Goal: Task Accomplishment & Management: Complete application form

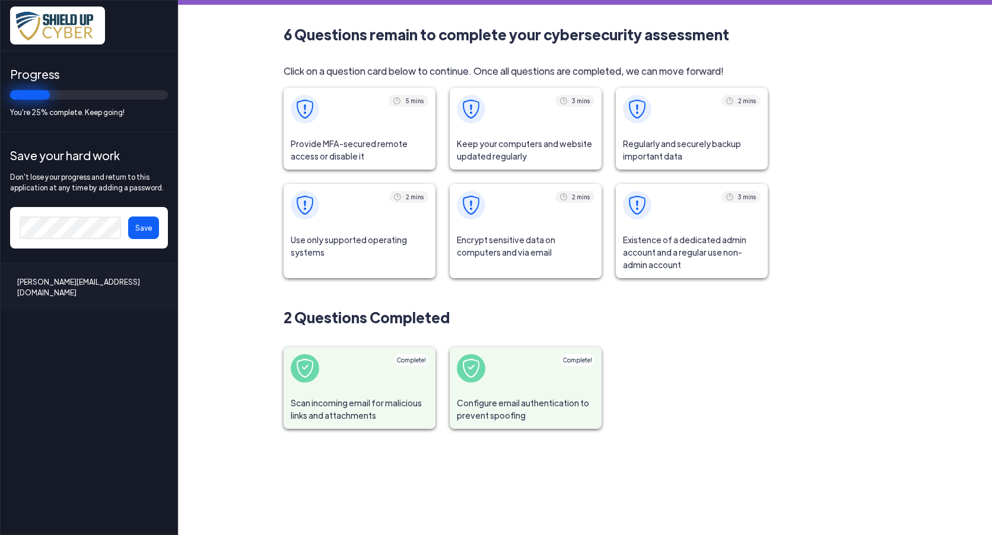
click at [341, 144] on span "Provide MFA-secured remote access or disable it" at bounding box center [360, 150] width 152 height 39
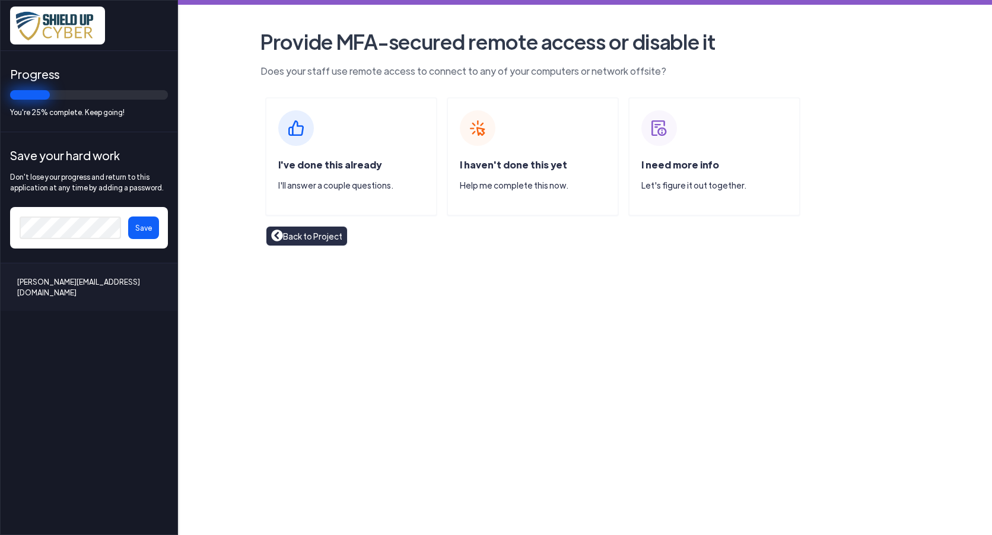
click at [298, 141] on img at bounding box center [296, 128] width 36 height 36
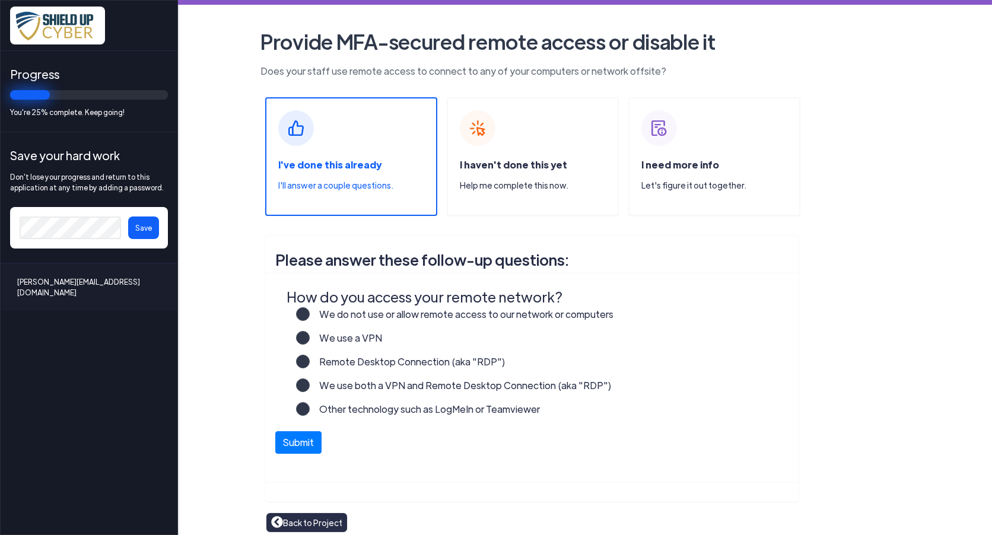
click at [319, 413] on label "Other technology such as LogMeIn or Teamviewer" at bounding box center [425, 414] width 230 height 24
click at [0, 0] on input "Other technology such as LogMeIn or Teamviewer" at bounding box center [0, 0] width 0 height 0
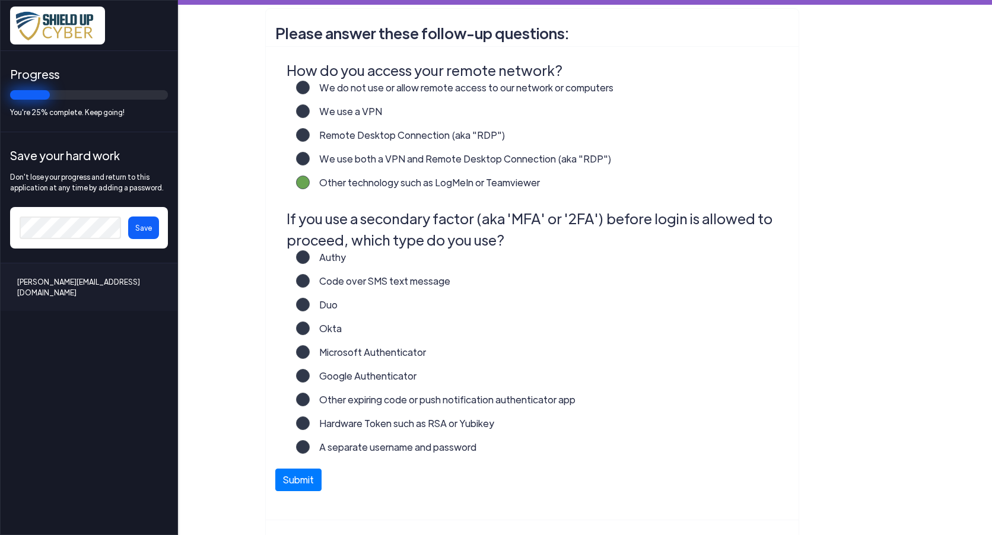
scroll to position [237, 0]
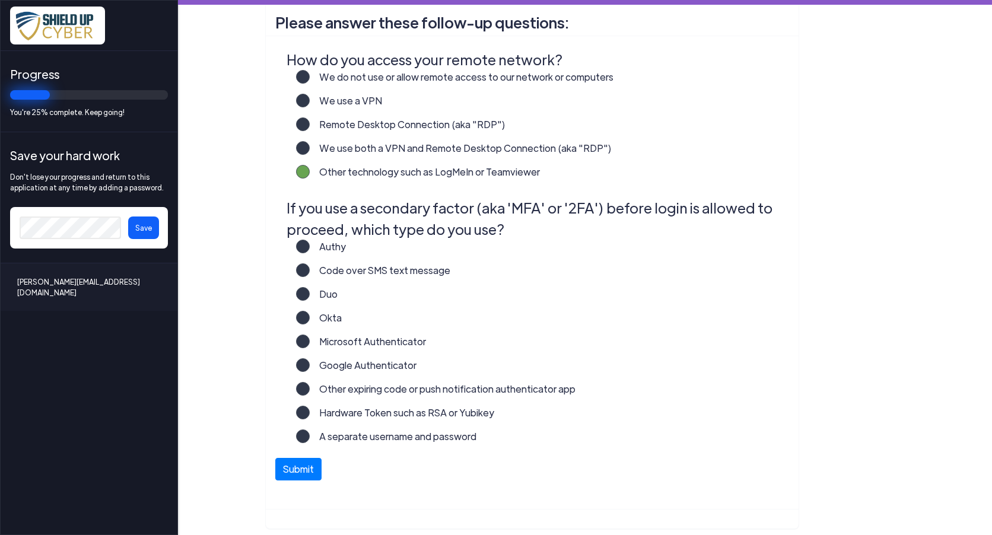
click at [362, 346] on label "Microsoft Authenticator" at bounding box center [368, 347] width 116 height 24
click at [0, 0] on input "Microsoft Authenticator" at bounding box center [0, 0] width 0 height 0
click at [310, 414] on label "Hardware Token such as RSA or Yubikey" at bounding box center [402, 418] width 185 height 24
click at [0, 0] on input "Hardware Token such as RSA or Yubikey" at bounding box center [0, 0] width 0 height 0
click at [310, 342] on label "Microsoft Authenticator" at bounding box center [368, 347] width 116 height 24
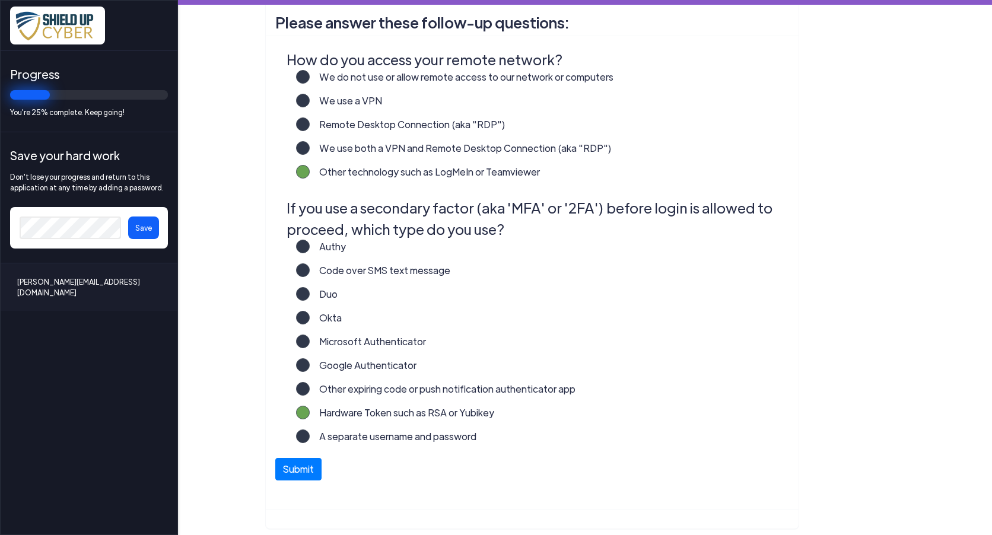
click at [0, 0] on input "Microsoft Authenticator" at bounding box center [0, 0] width 0 height 0
click at [310, 272] on label "Code over SMS text message" at bounding box center [380, 275] width 141 height 24
click at [0, 0] on input "Code over SMS text message" at bounding box center [0, 0] width 0 height 0
click at [287, 468] on button "Submit" at bounding box center [298, 466] width 46 height 23
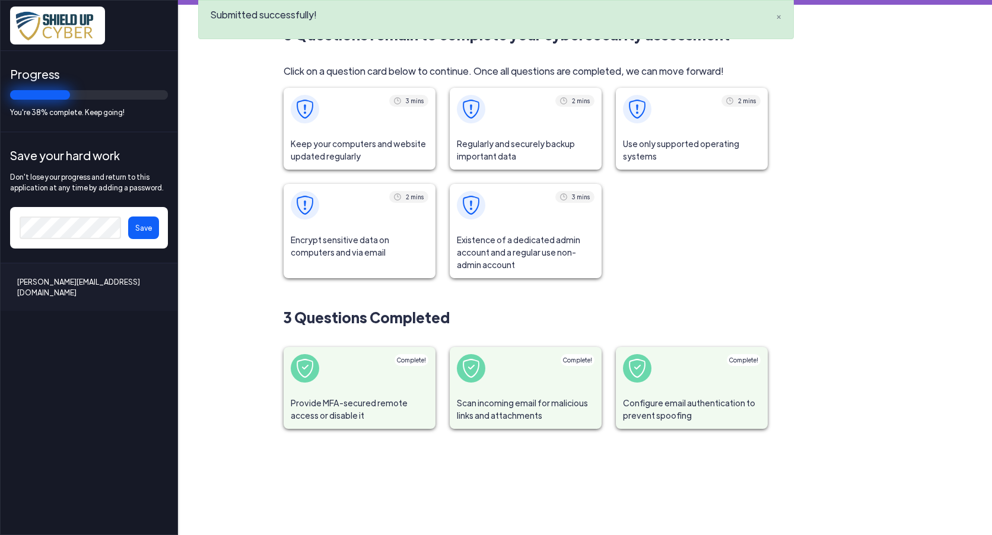
click at [404, 135] on span "Keep your computers and website updated regularly" at bounding box center [360, 150] width 152 height 39
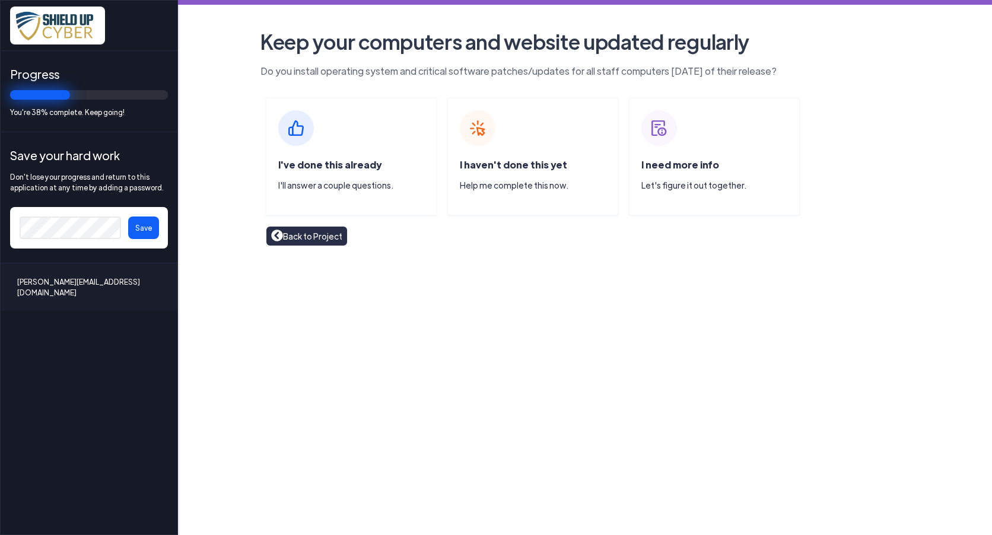
click at [330, 166] on span "I've done this already" at bounding box center [329, 164] width 103 height 12
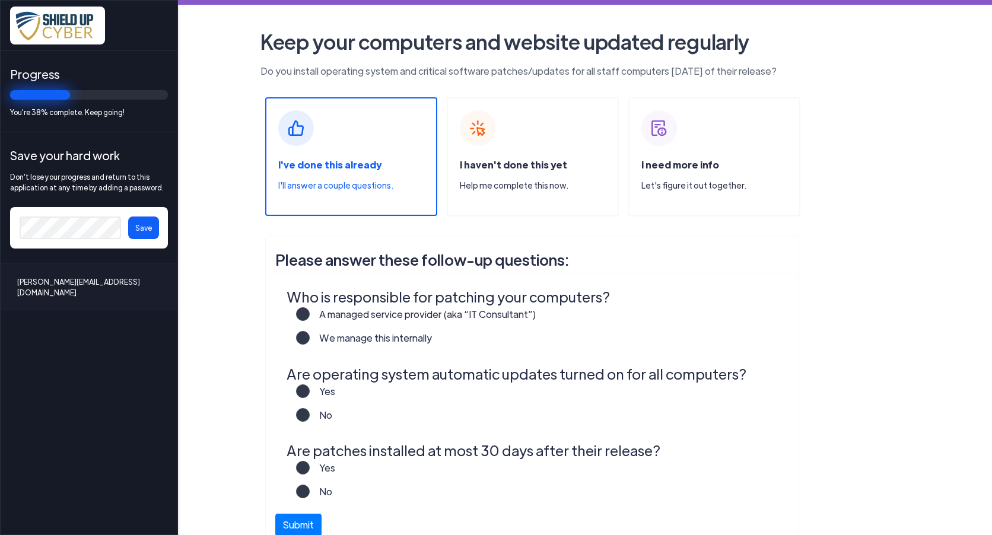
click at [310, 310] on label "A managed service provider (aka “IT Consultant”)" at bounding box center [423, 319] width 227 height 24
click at [0, 0] on input "A managed service provider (aka “IT Consultant”)" at bounding box center [0, 0] width 0 height 0
click at [310, 396] on label "Yes" at bounding box center [323, 396] width 26 height 24
click at [0, 0] on input "Yes" at bounding box center [0, 0] width 0 height 0
click at [310, 472] on label "Yes" at bounding box center [323, 473] width 26 height 24
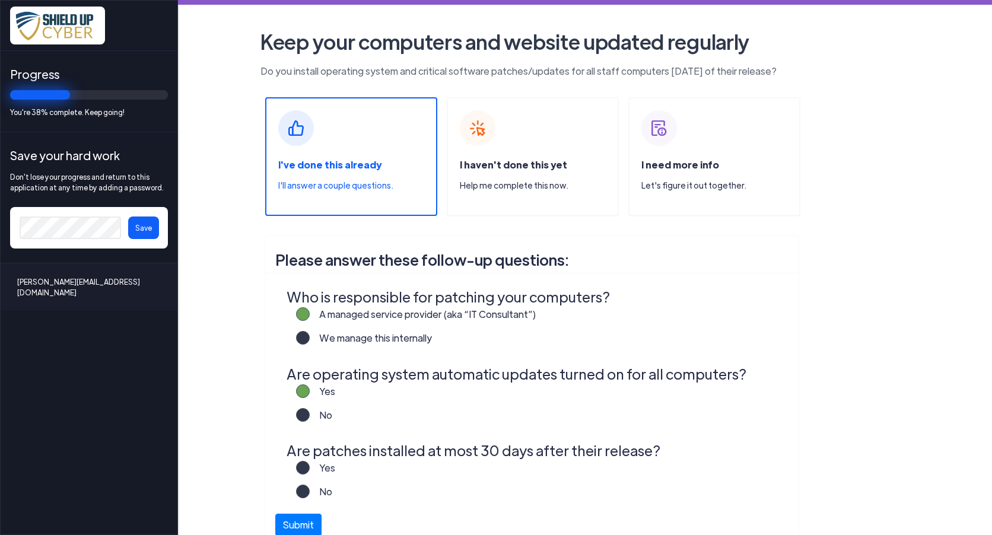
click at [0, 0] on input "Yes" at bounding box center [0, 0] width 0 height 0
click at [304, 524] on button "Submit" at bounding box center [298, 522] width 46 height 23
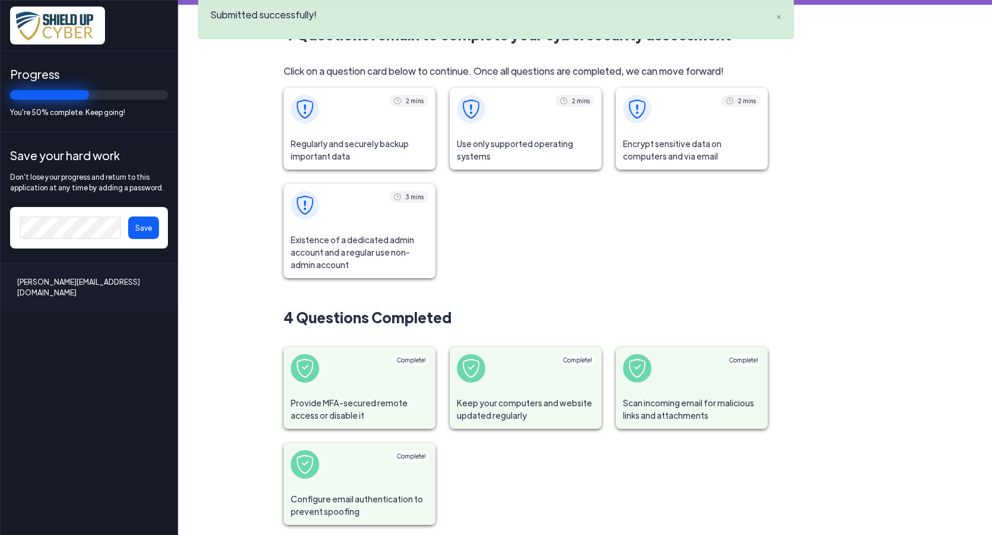
click at [329, 412] on span "Provide MFA-secured remote access or disable it" at bounding box center [360, 409] width 152 height 39
click at [409, 128] on span at bounding box center [360, 109] width 152 height 43
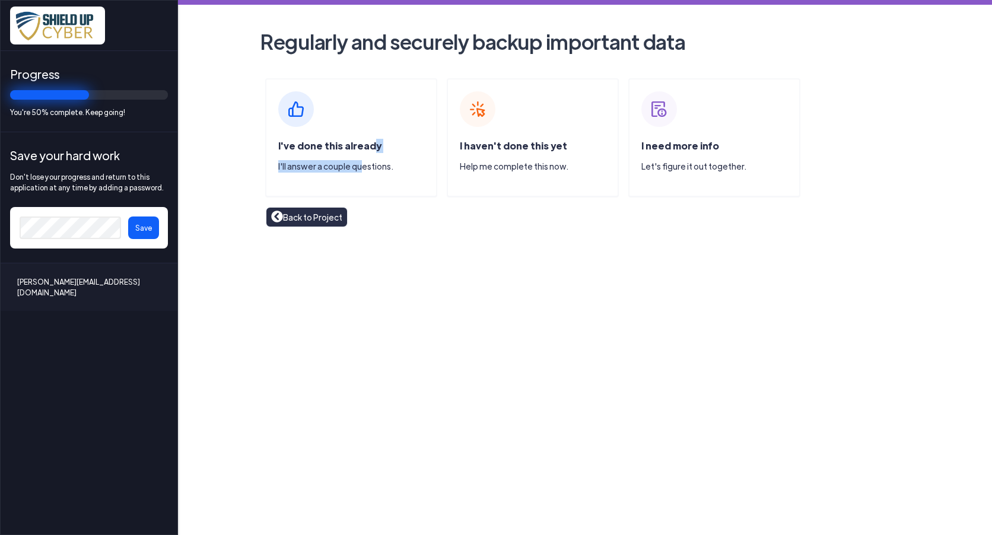
click at [358, 161] on div "I've done this already I'll answer a couple questions." at bounding box center [357, 160] width 158 height 43
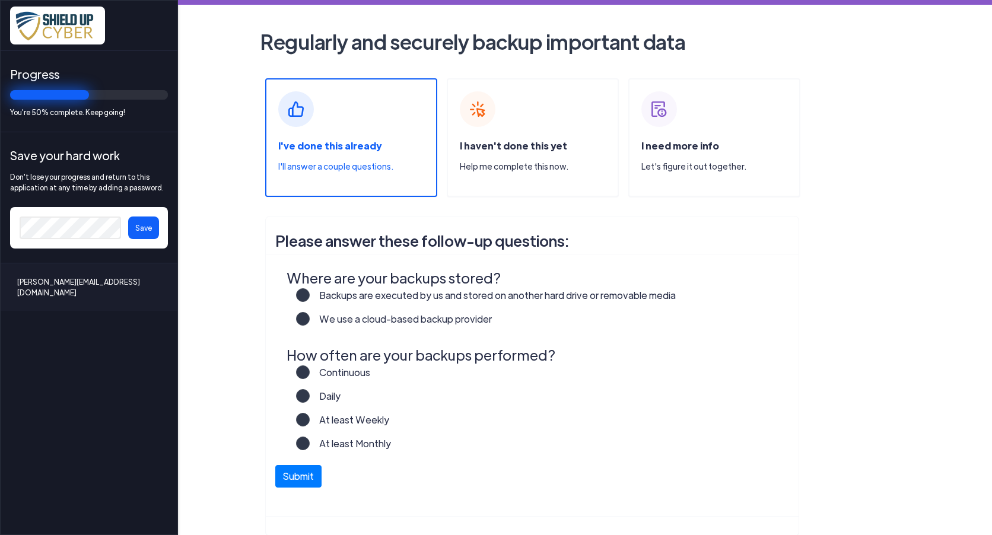
click at [339, 322] on label "We use a cloud-based backup provider" at bounding box center [401, 324] width 182 height 24
click at [0, 0] on input "We use a cloud-based backup provider" at bounding box center [0, 0] width 0 height 0
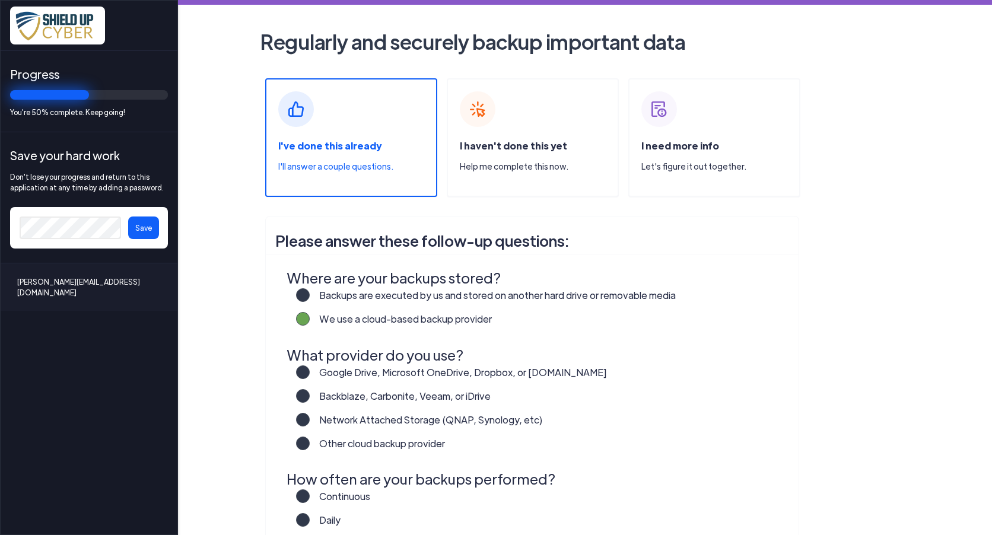
click at [335, 444] on label "Other cloud backup provider" at bounding box center [377, 449] width 135 height 24
click at [0, 0] on input "Other cloud backup provider" at bounding box center [0, 0] width 0 height 0
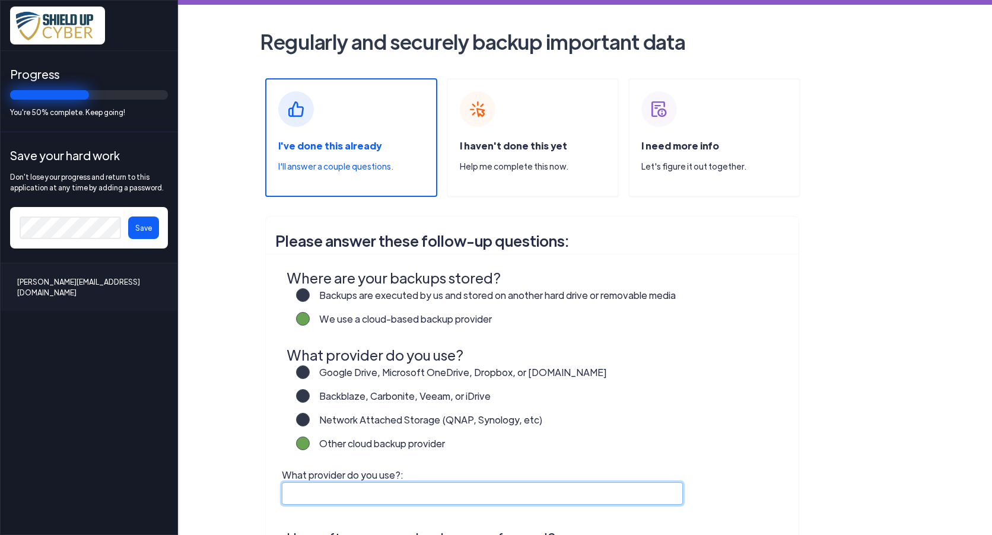
click at [322, 491] on input "What provider do you use?:" at bounding box center [482, 493] width 401 height 23
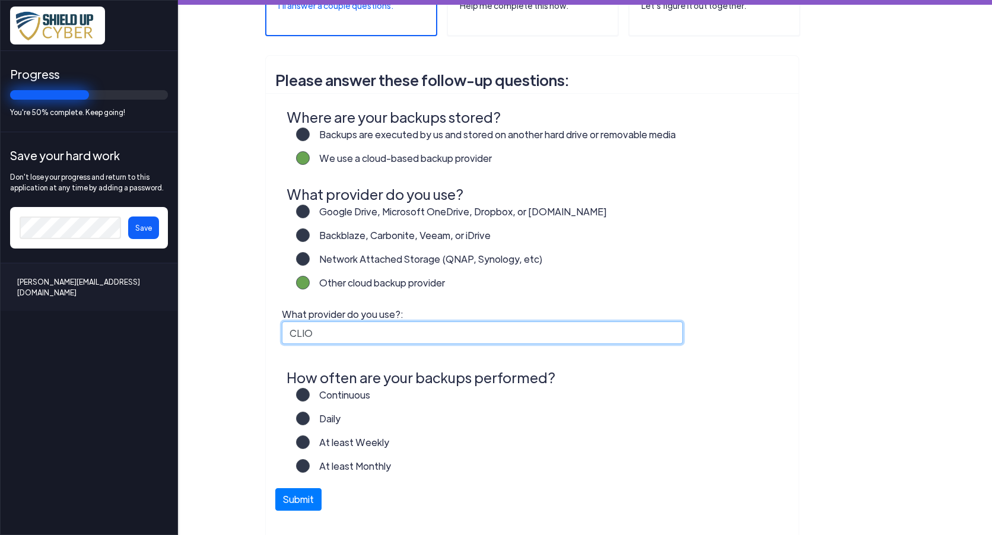
scroll to position [166, 0]
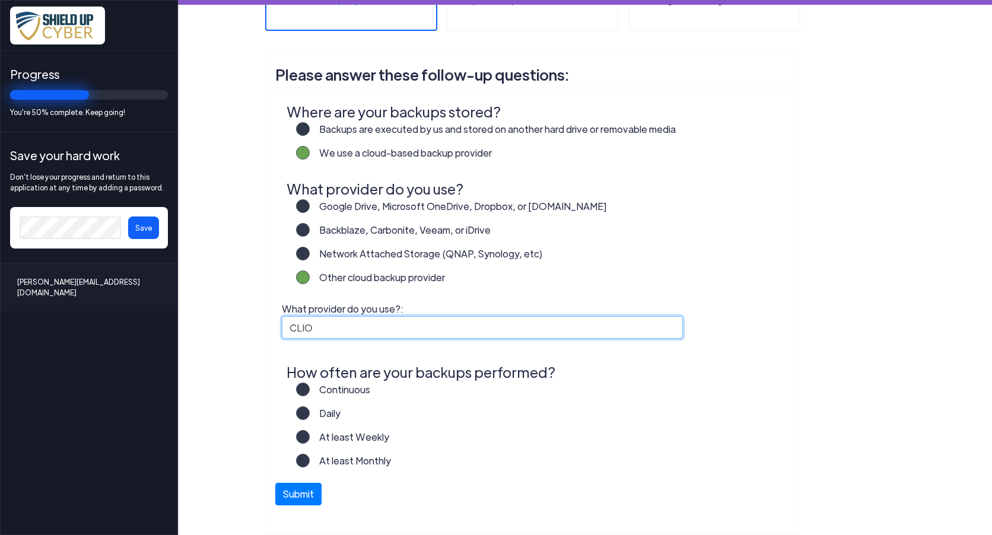
type input "CLIO"
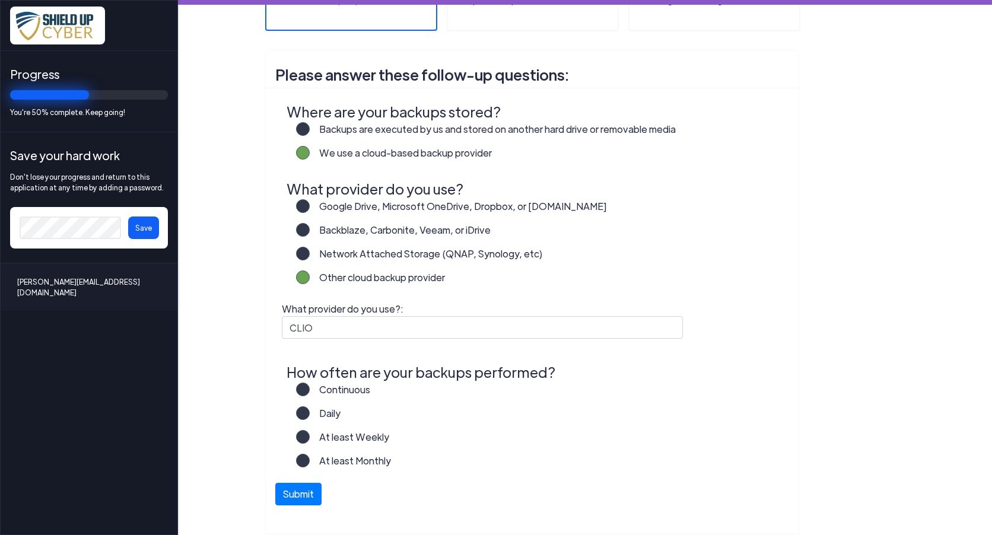
click at [310, 434] on label "At least Weekly" at bounding box center [350, 442] width 80 height 24
click at [0, 0] on input "At least Weekly" at bounding box center [0, 0] width 0 height 0
click at [287, 491] on button "Submit" at bounding box center [298, 491] width 46 height 23
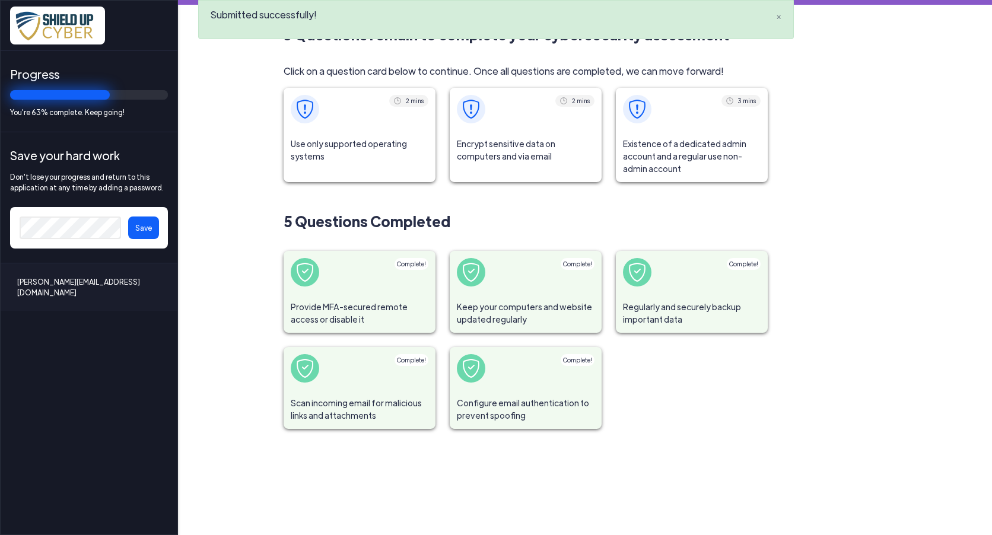
click at [370, 174] on div "2 mins Use only supported operating systems" at bounding box center [360, 135] width 152 height 94
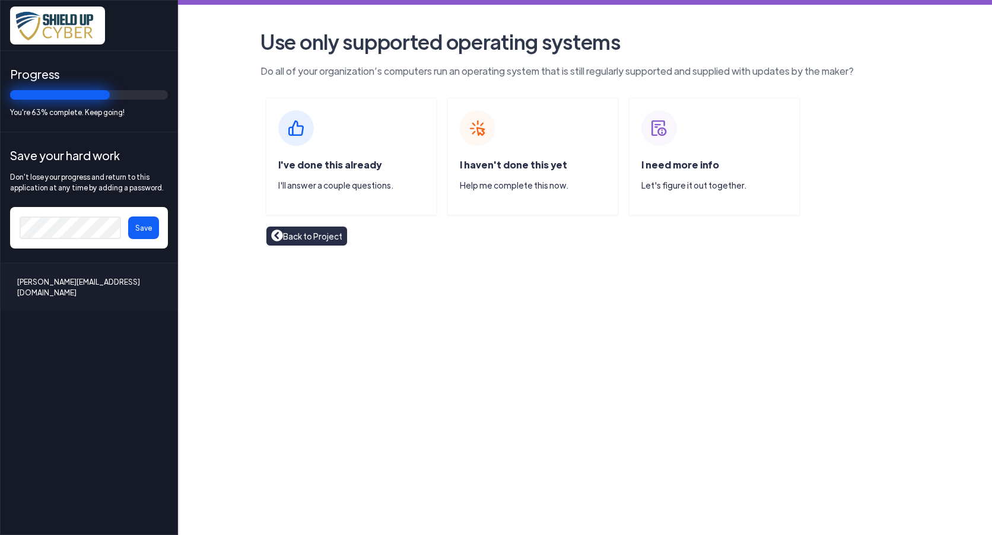
click at [325, 168] on span "I've done this already" at bounding box center [329, 164] width 103 height 12
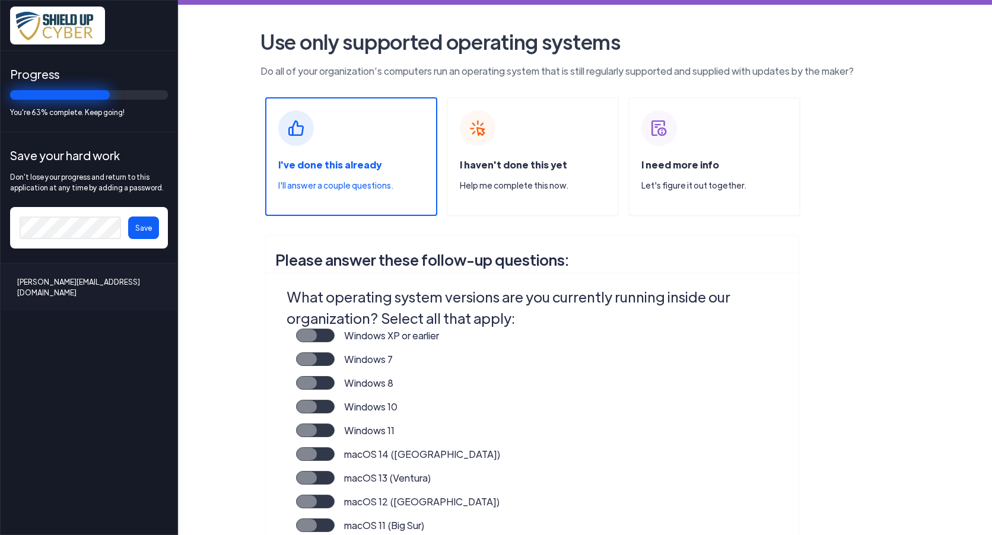
click at [335, 432] on label "Windows 11" at bounding box center [365, 436] width 60 height 24
click at [0, 0] on input "Windows 11" at bounding box center [0, 0] width 0 height 0
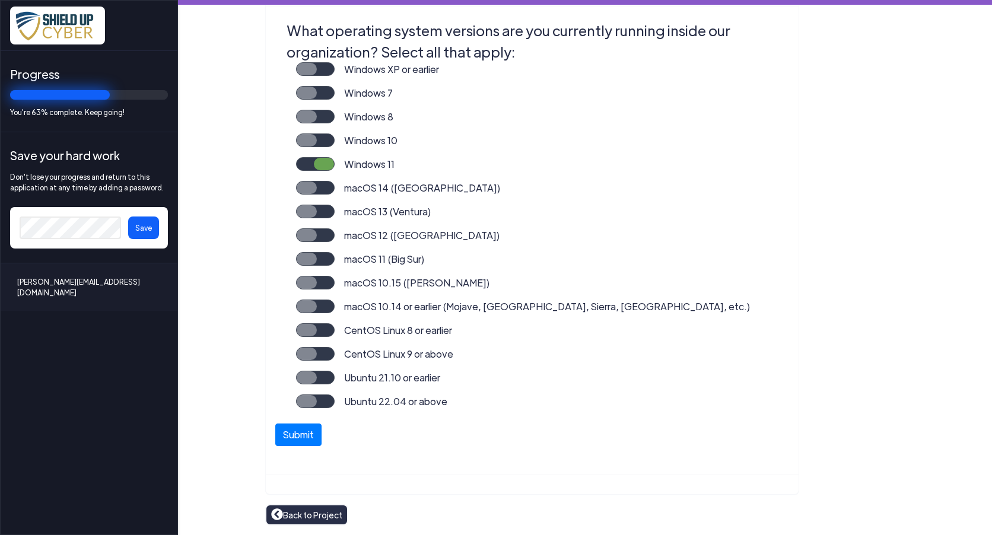
click at [365, 143] on label "Windows 10" at bounding box center [366, 145] width 63 height 24
click at [0, 0] on input "Windows 10" at bounding box center [0, 0] width 0 height 0
click at [290, 427] on button "Submit" at bounding box center [298, 432] width 46 height 23
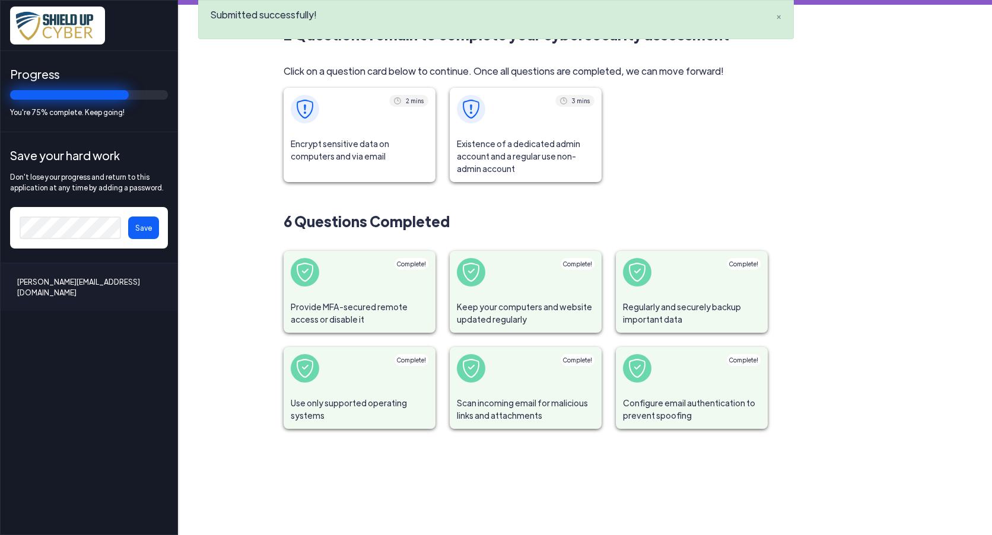
click at [323, 139] on span "Encrypt sensitive data on computers and via email" at bounding box center [360, 150] width 152 height 39
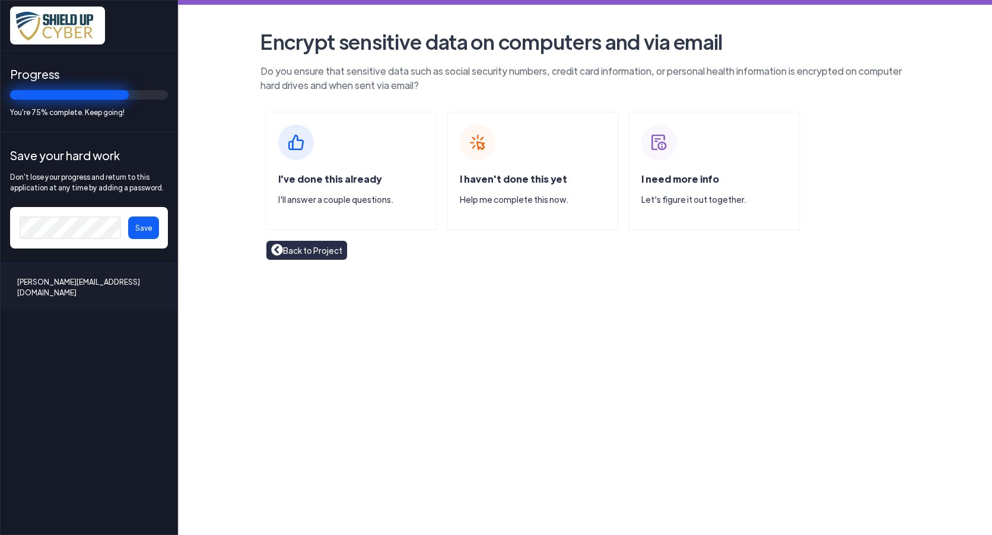
click at [315, 167] on div "I've done this already I'll answer a couple questions." at bounding box center [351, 171] width 172 height 119
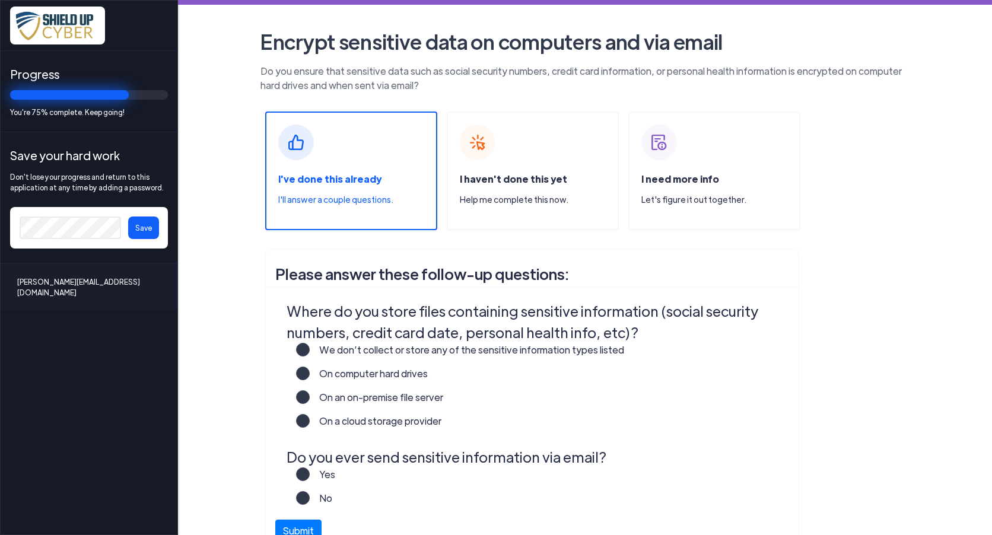
click at [384, 423] on label "On a cloud storage provider" at bounding box center [376, 426] width 132 height 24
click at [0, 0] on input "On a cloud storage provider" at bounding box center [0, 0] width 0 height 0
click at [310, 489] on label "Yes" at bounding box center [323, 501] width 26 height 24
click at [0, 0] on input "Yes" at bounding box center [0, 0] width 0 height 0
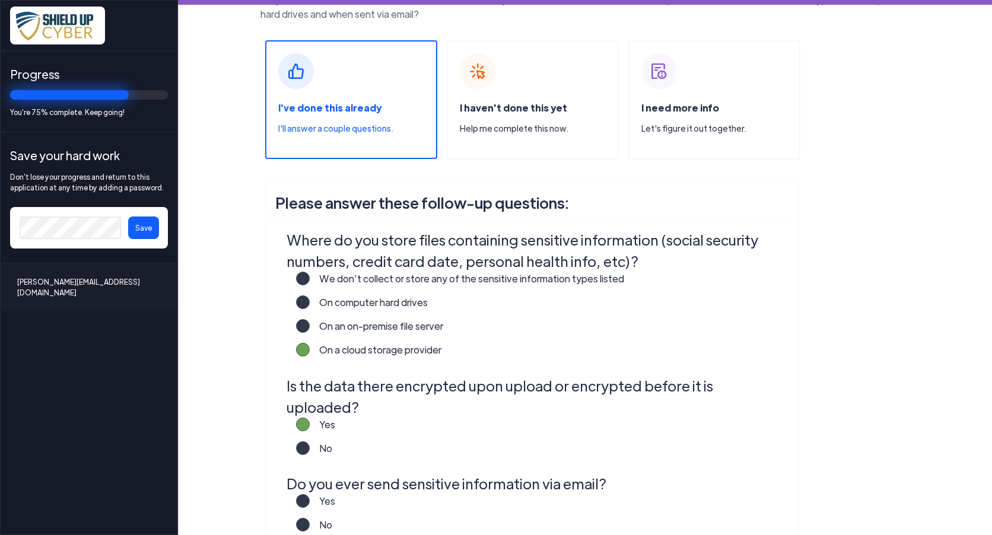
scroll to position [173, 0]
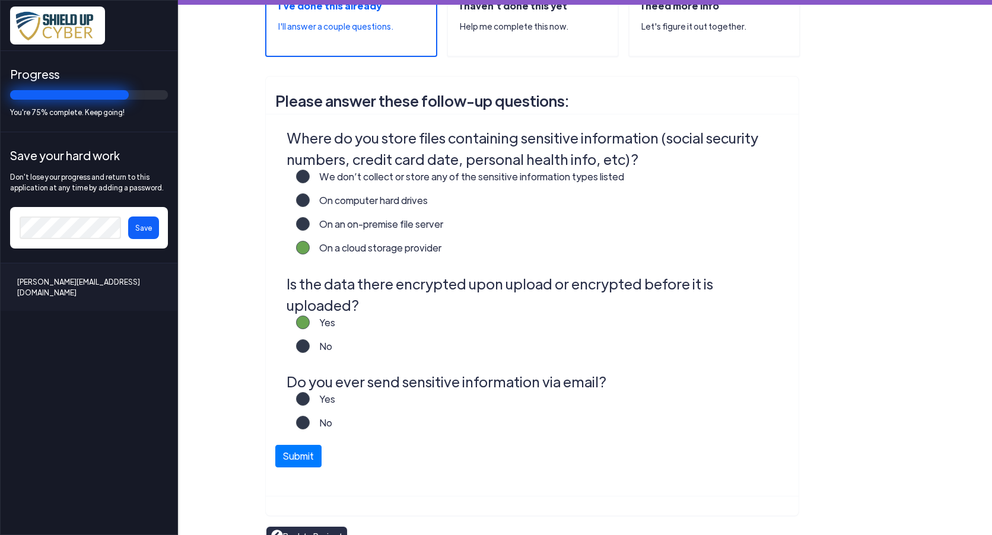
click at [310, 392] on label "Yes" at bounding box center [323, 404] width 26 height 24
click at [0, 0] on input "Yes" at bounding box center [0, 0] width 0 height 0
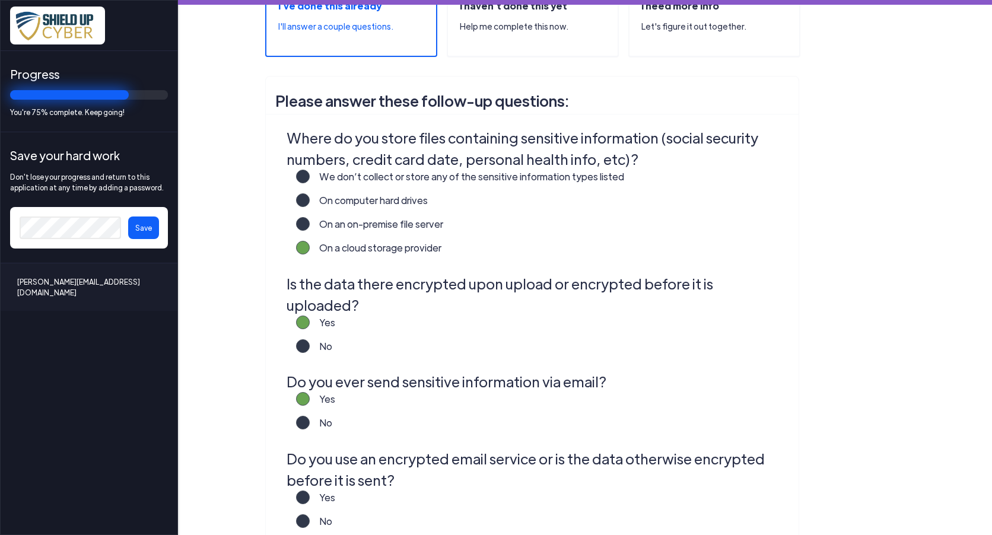
click at [310, 514] on label "No" at bounding box center [321, 526] width 23 height 24
click at [0, 0] on input "No" at bounding box center [0, 0] width 0 height 0
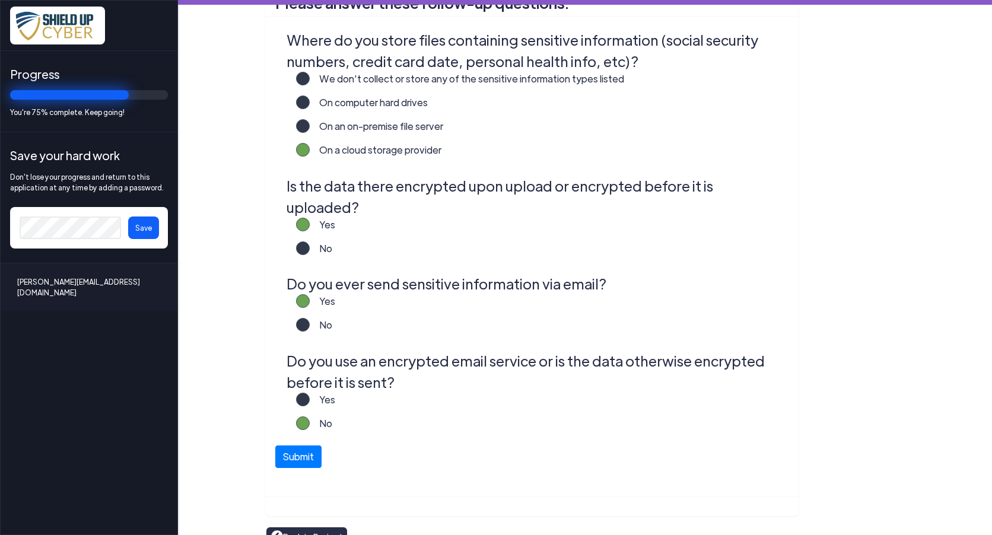
scroll to position [272, 0]
click at [288, 442] on button "Submit" at bounding box center [298, 453] width 46 height 23
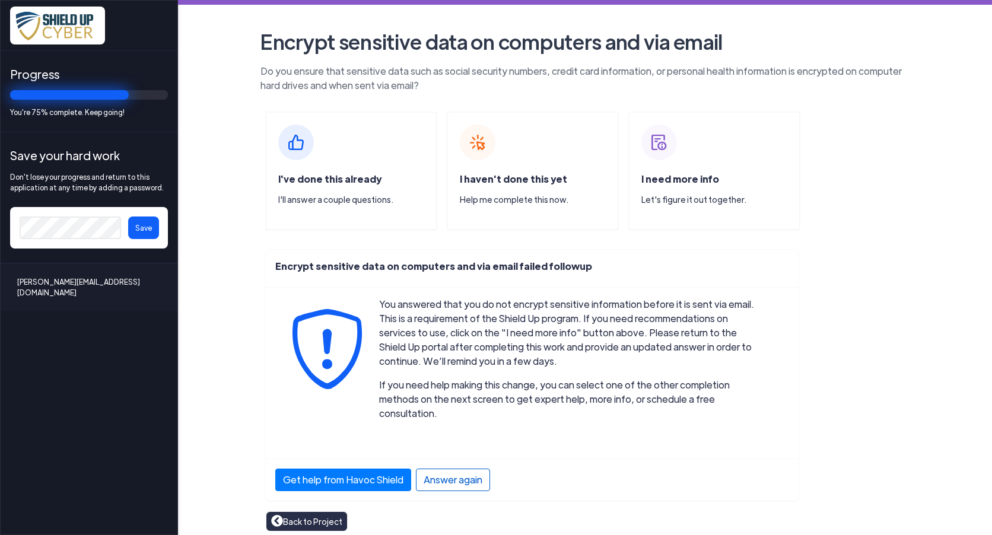
click at [447, 469] on div "Answer again" at bounding box center [453, 480] width 74 height 23
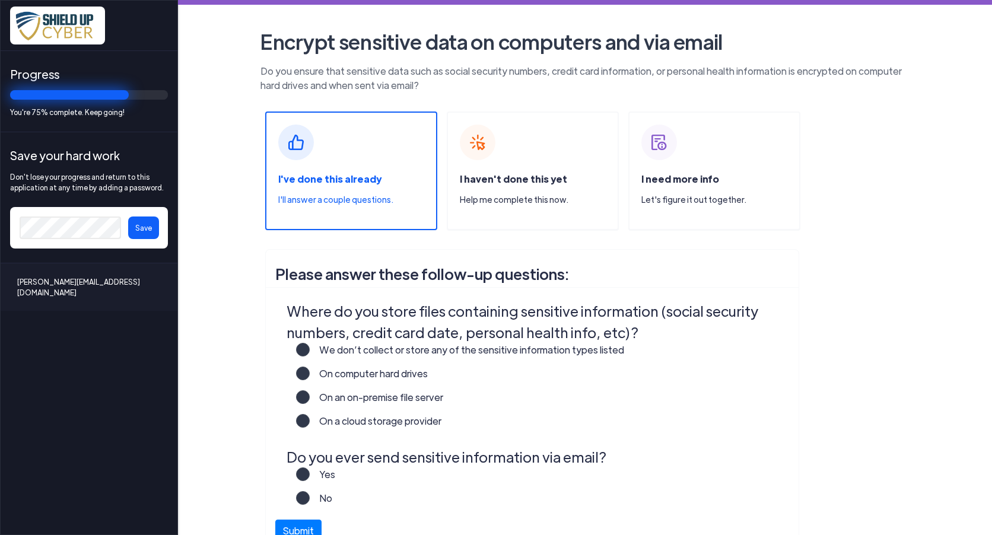
click at [135, 225] on button "Save" at bounding box center [143, 228] width 31 height 23
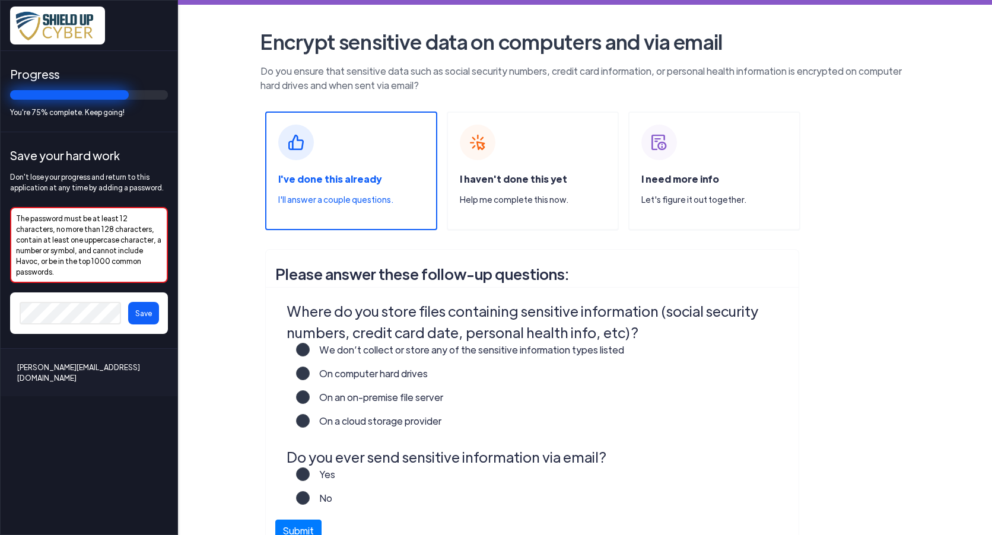
click at [141, 302] on button "Save" at bounding box center [143, 313] width 31 height 23
